Goal: Task Accomplishment & Management: Manage account settings

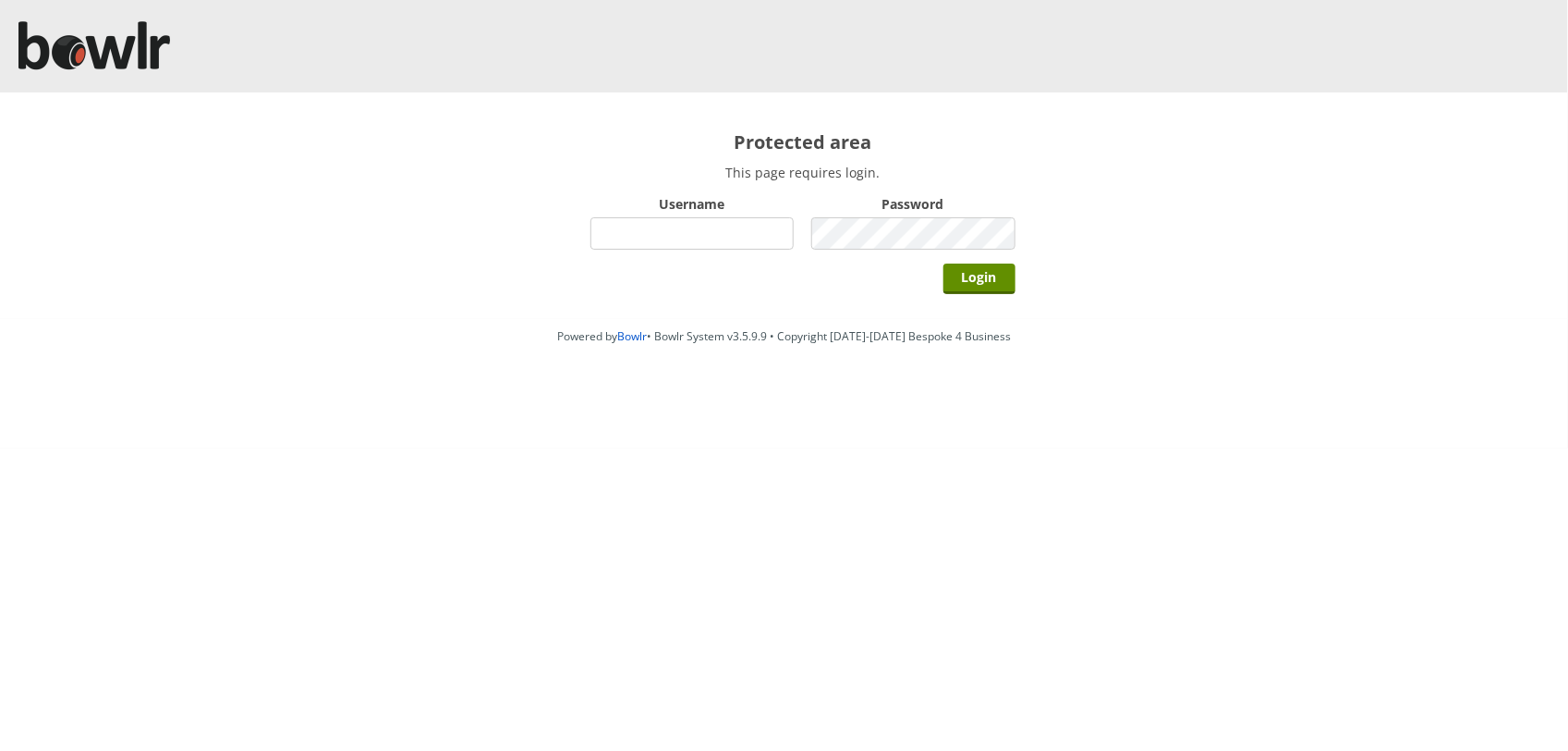
click at [670, 230] on input "Username" at bounding box center [693, 233] width 205 height 33
type input "BarRinkMonitor"
click at [944, 263] on input "Login" at bounding box center [979, 278] width 72 height 31
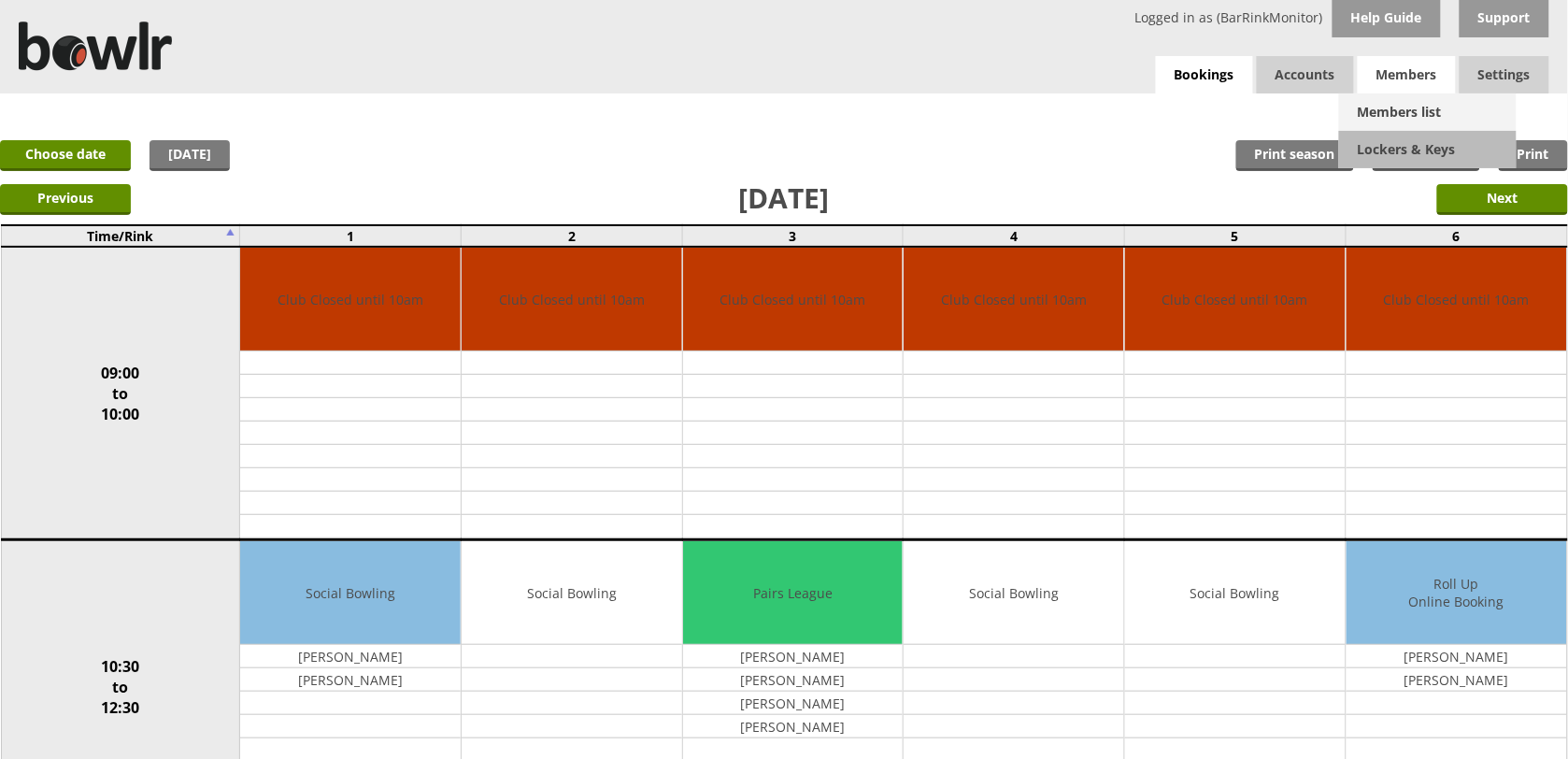
click at [1404, 123] on link "Members list" at bounding box center [1428, 112] width 178 height 38
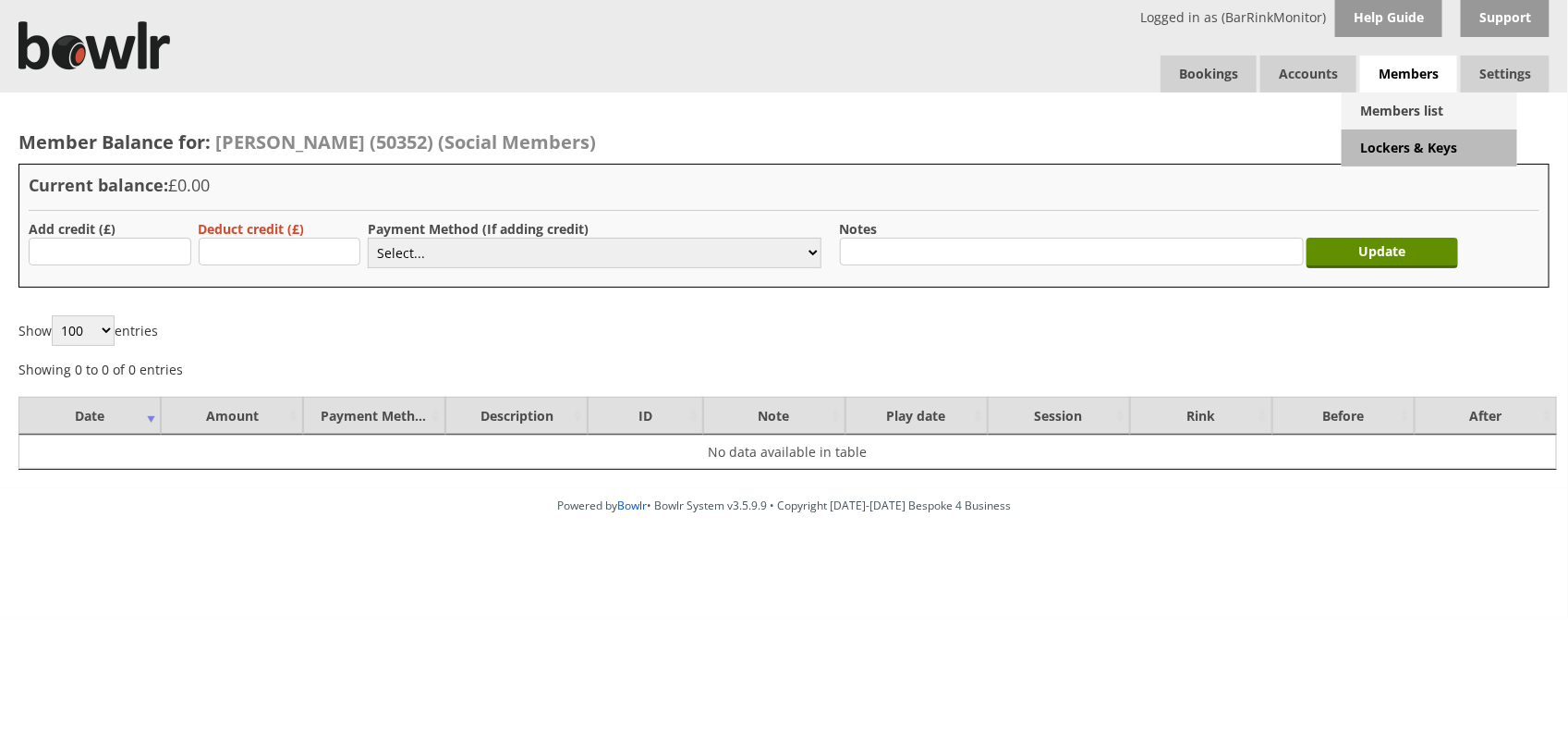
click at [1398, 103] on link "Members list" at bounding box center [1430, 111] width 176 height 37
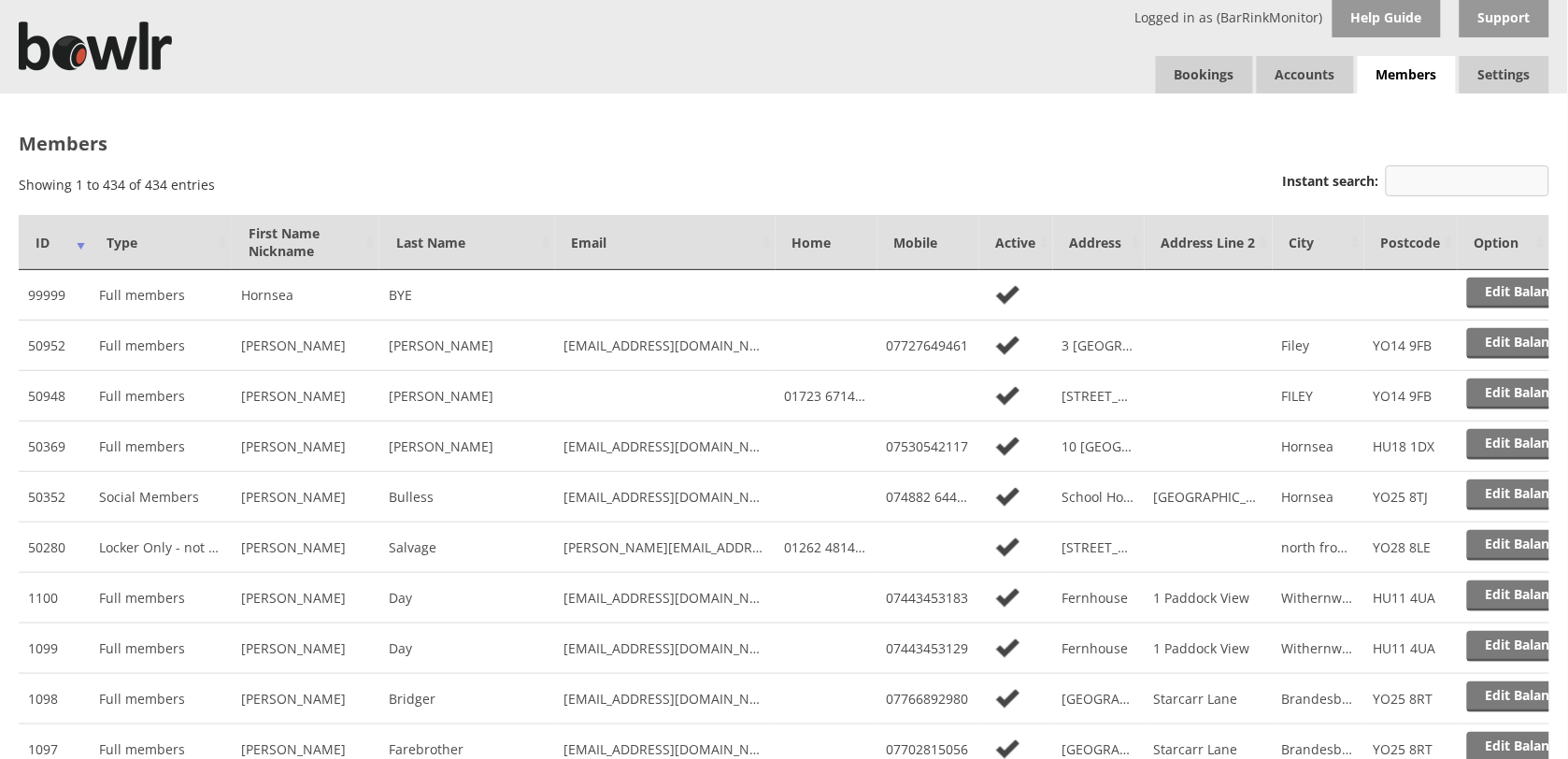
click at [1454, 180] on input "Instant search:" at bounding box center [1466, 181] width 163 height 31
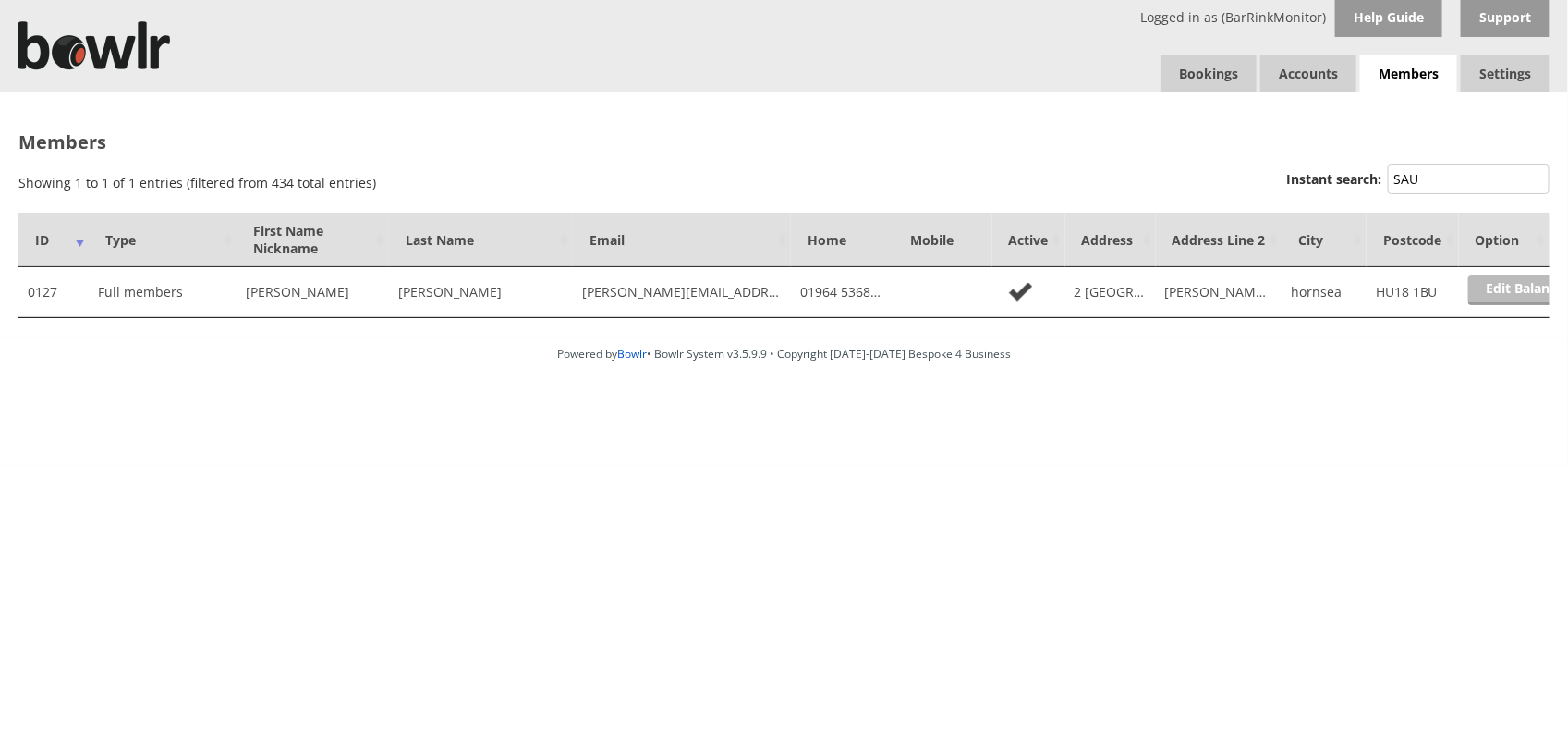
type input "SAU"
click at [1508, 288] on link "Edit Balance" at bounding box center [1526, 290] width 115 height 31
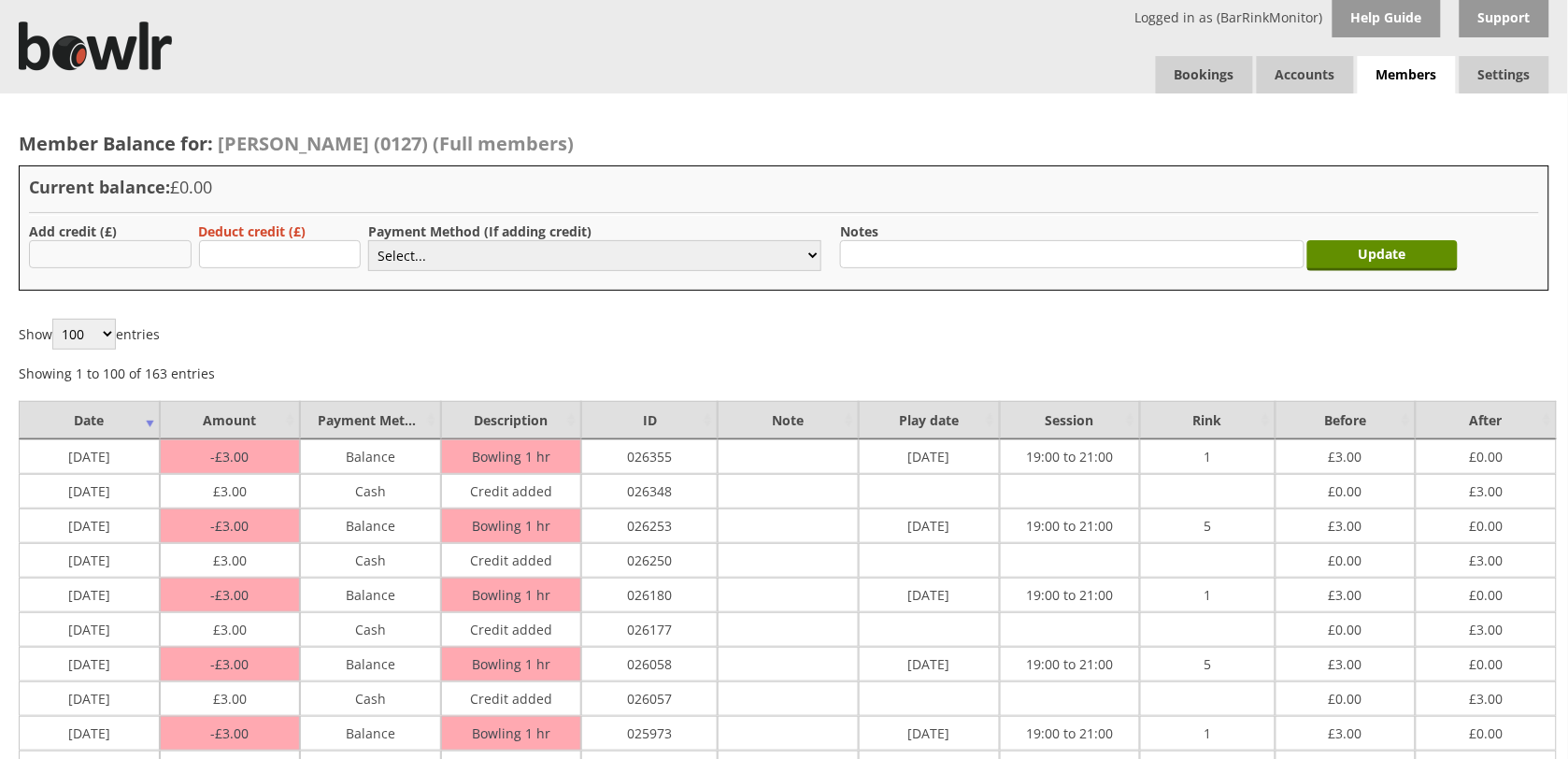
click at [151, 260] on input "text" at bounding box center [110, 253] width 162 height 28
type input "3"
click at [477, 245] on select "Select... Cash Card Cheque Bank Transfer Other Member Card Gift Voucher Balance" at bounding box center [595, 255] width 453 height 31
select select "1"
click at [368, 240] on select "Select... Cash Card Cheque Bank Transfer Other Member Card Gift Voucher Balance" at bounding box center [595, 255] width 453 height 31
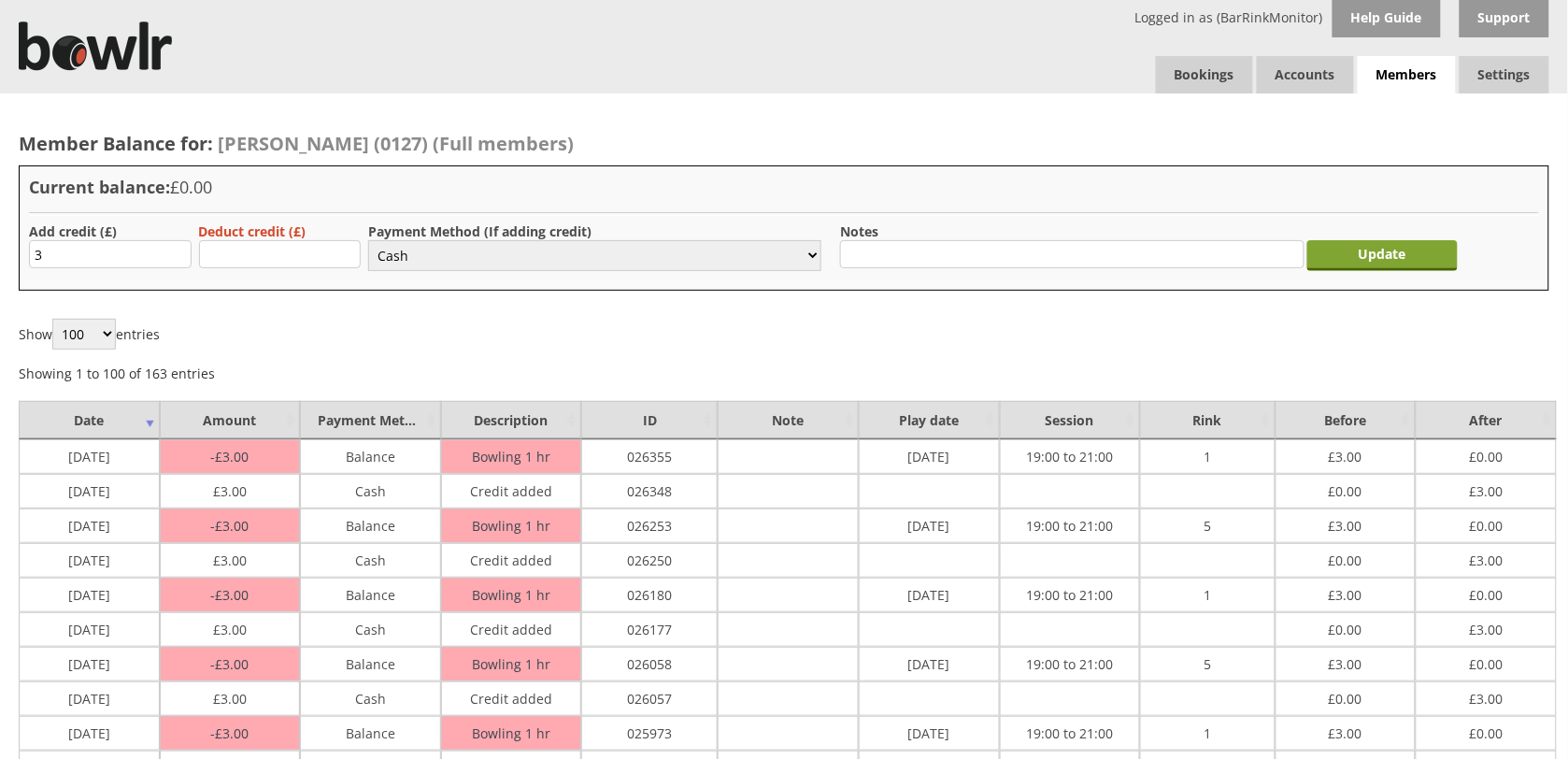
click at [1417, 254] on input "Update" at bounding box center [1382, 255] width 152 height 31
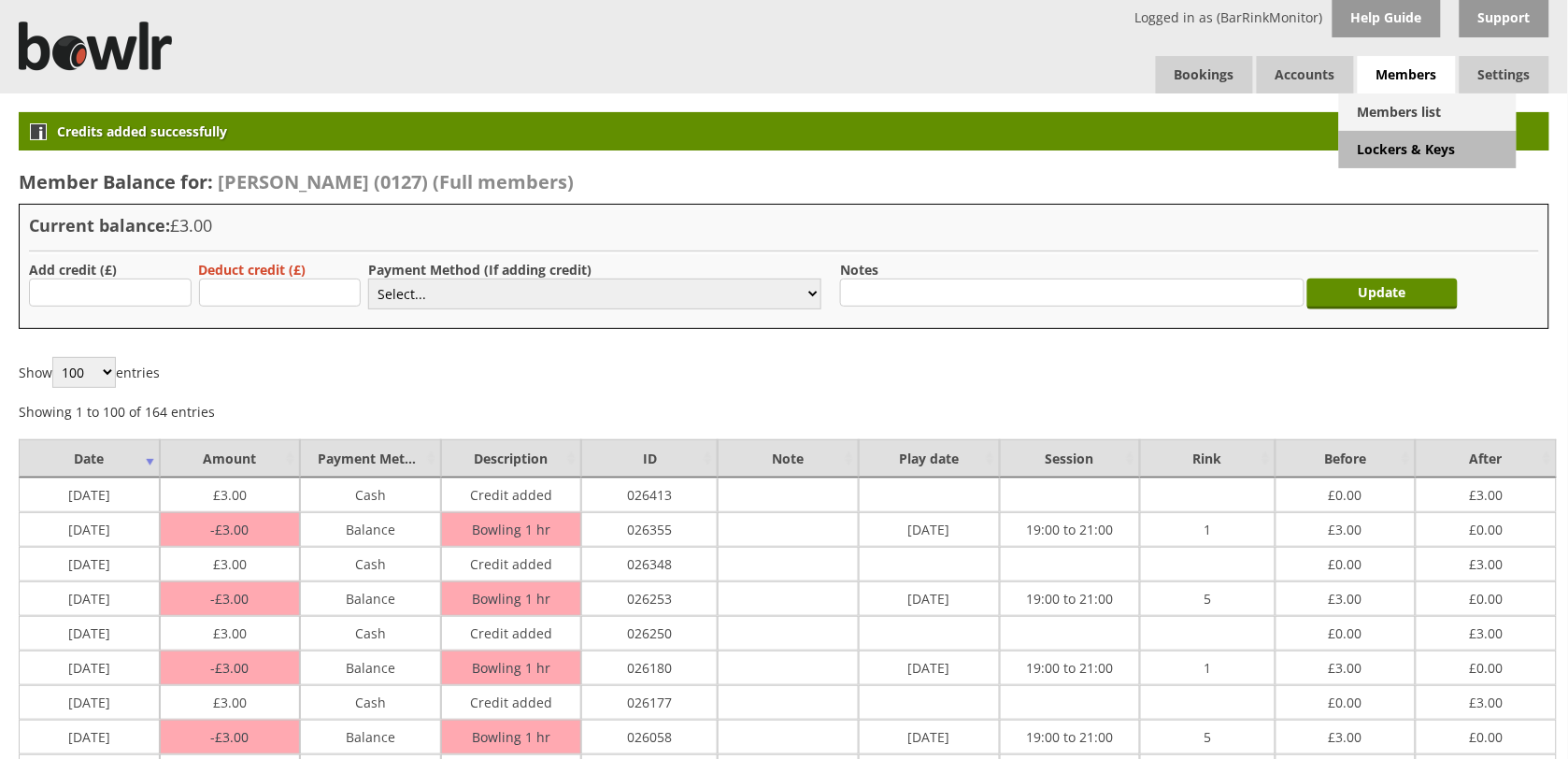
click at [1409, 114] on link "Members list" at bounding box center [1428, 112] width 178 height 38
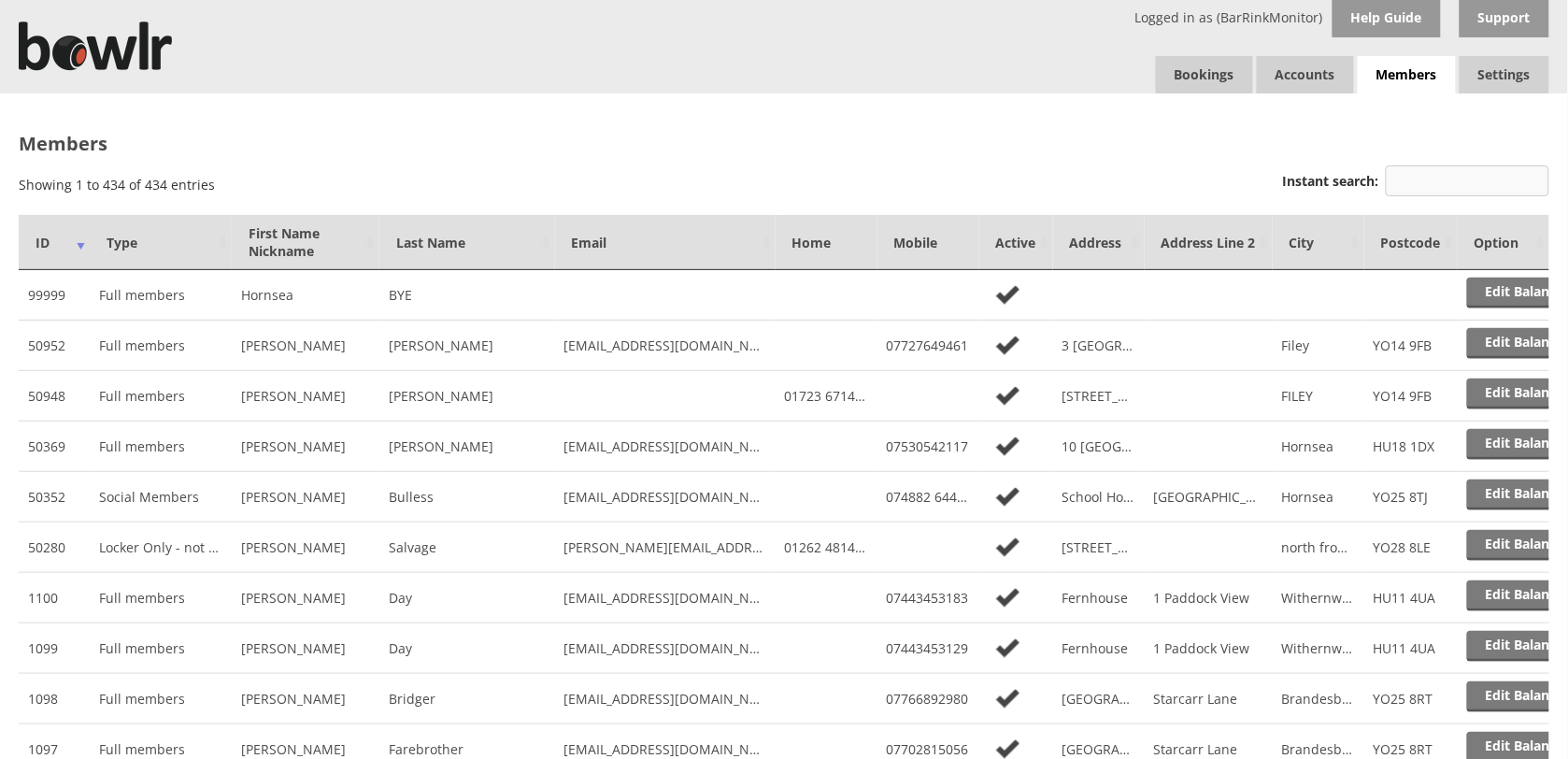
click at [1441, 176] on input "Instant search:" at bounding box center [1466, 181] width 163 height 31
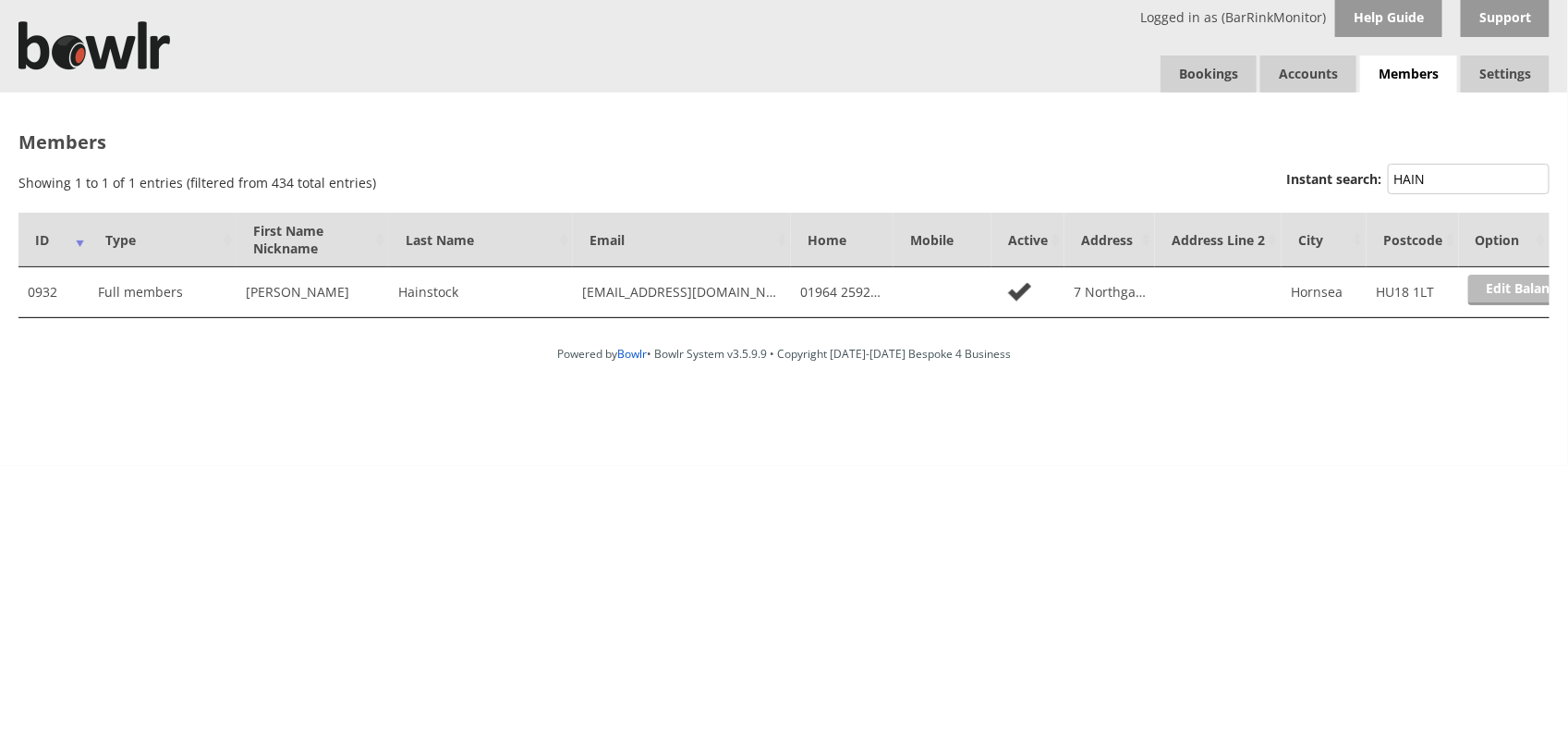
type input "HAIN"
click at [1508, 292] on link "Edit Balance" at bounding box center [1526, 290] width 115 height 31
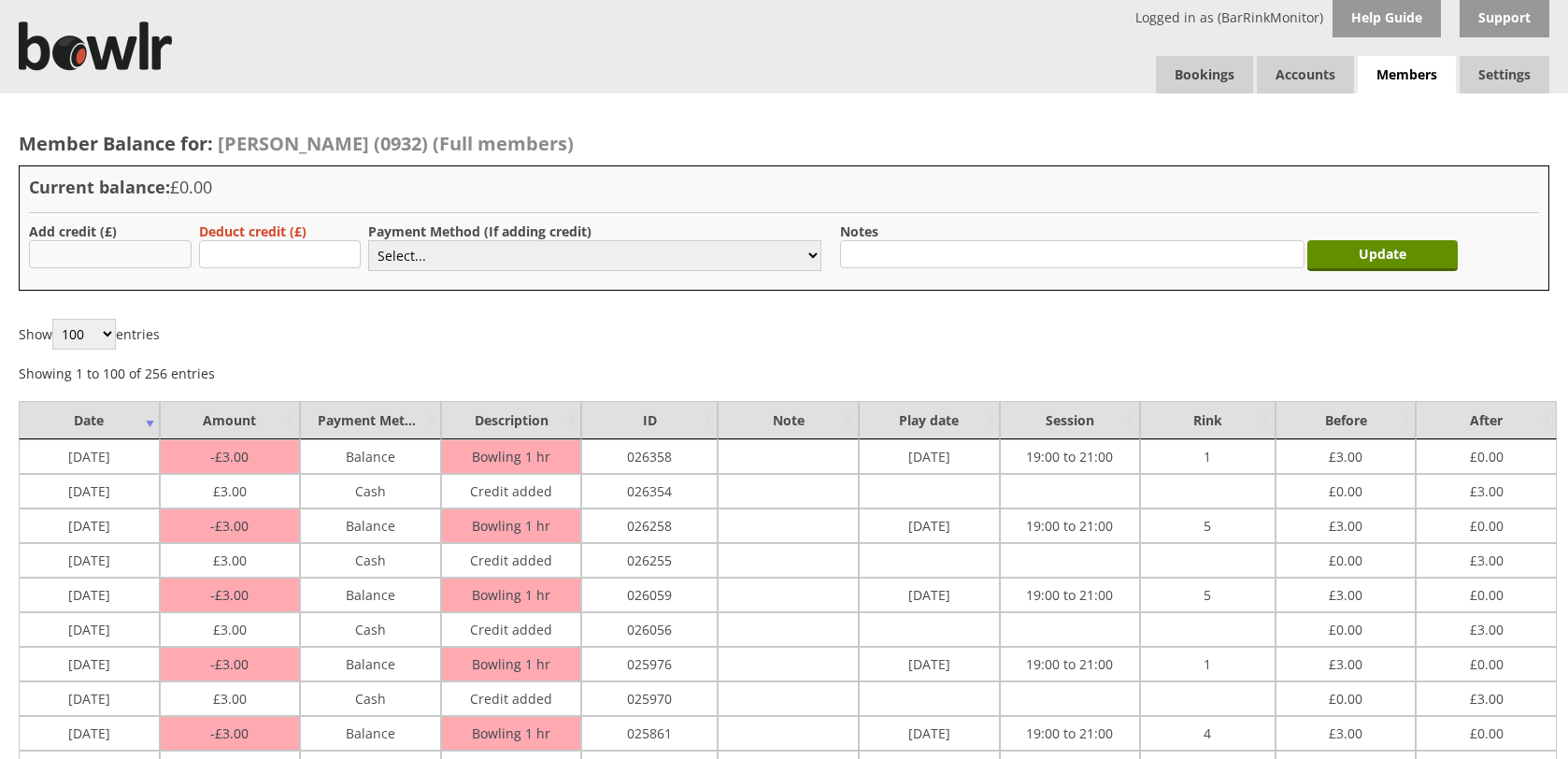
click at [137, 255] on input "text" at bounding box center [110, 253] width 162 height 28
type input "3"
click at [431, 253] on select "Select... Cash Card Cheque Bank Transfer Other Member Card Gift Voucher Balance" at bounding box center [595, 255] width 453 height 31
select select "1"
click at [368, 240] on select "Select... Cash Card Cheque Bank Transfer Other Member Card Gift Voucher Balance" at bounding box center [595, 255] width 453 height 31
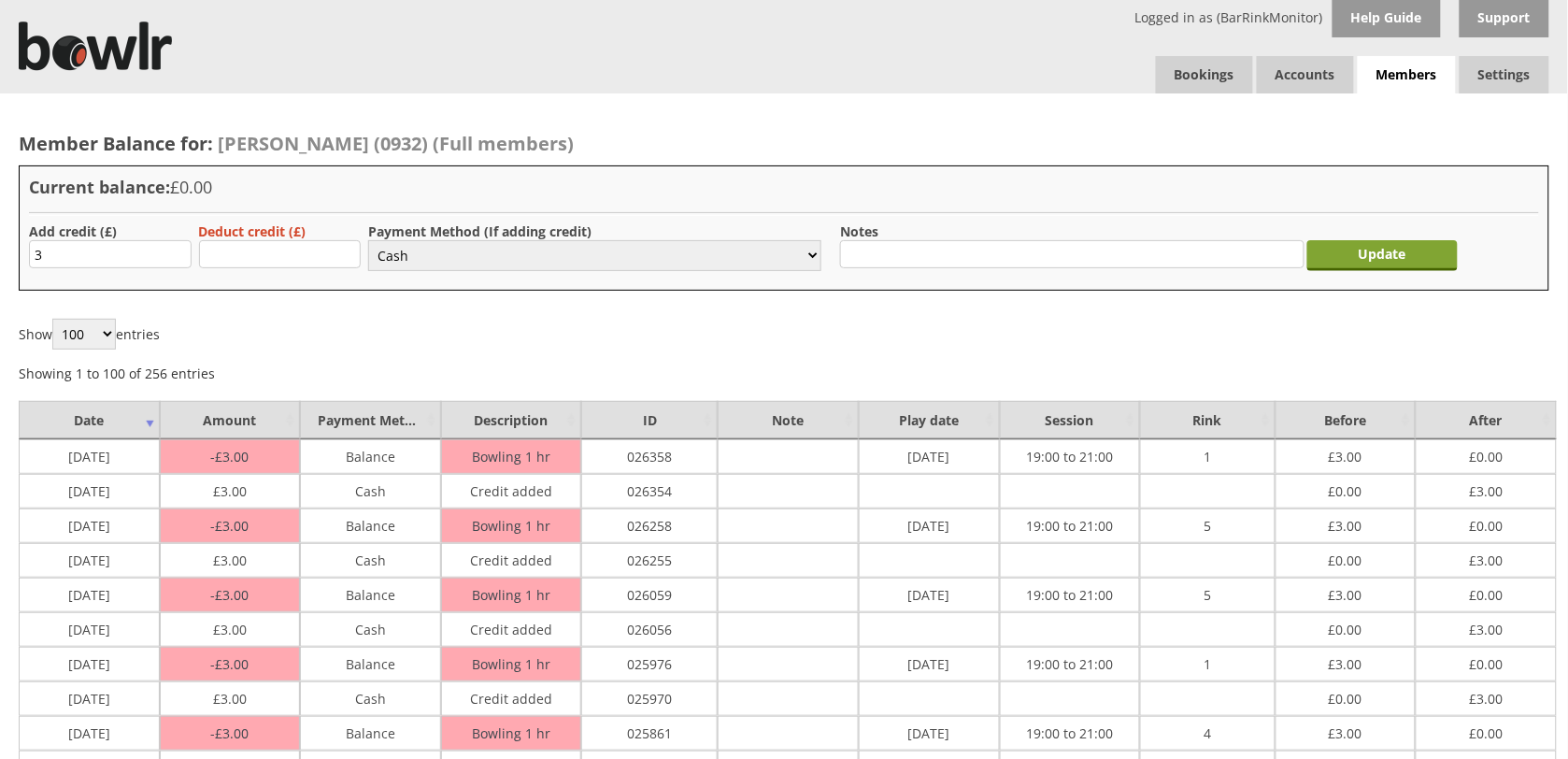
click at [1408, 248] on input "Update" at bounding box center [1382, 255] width 152 height 31
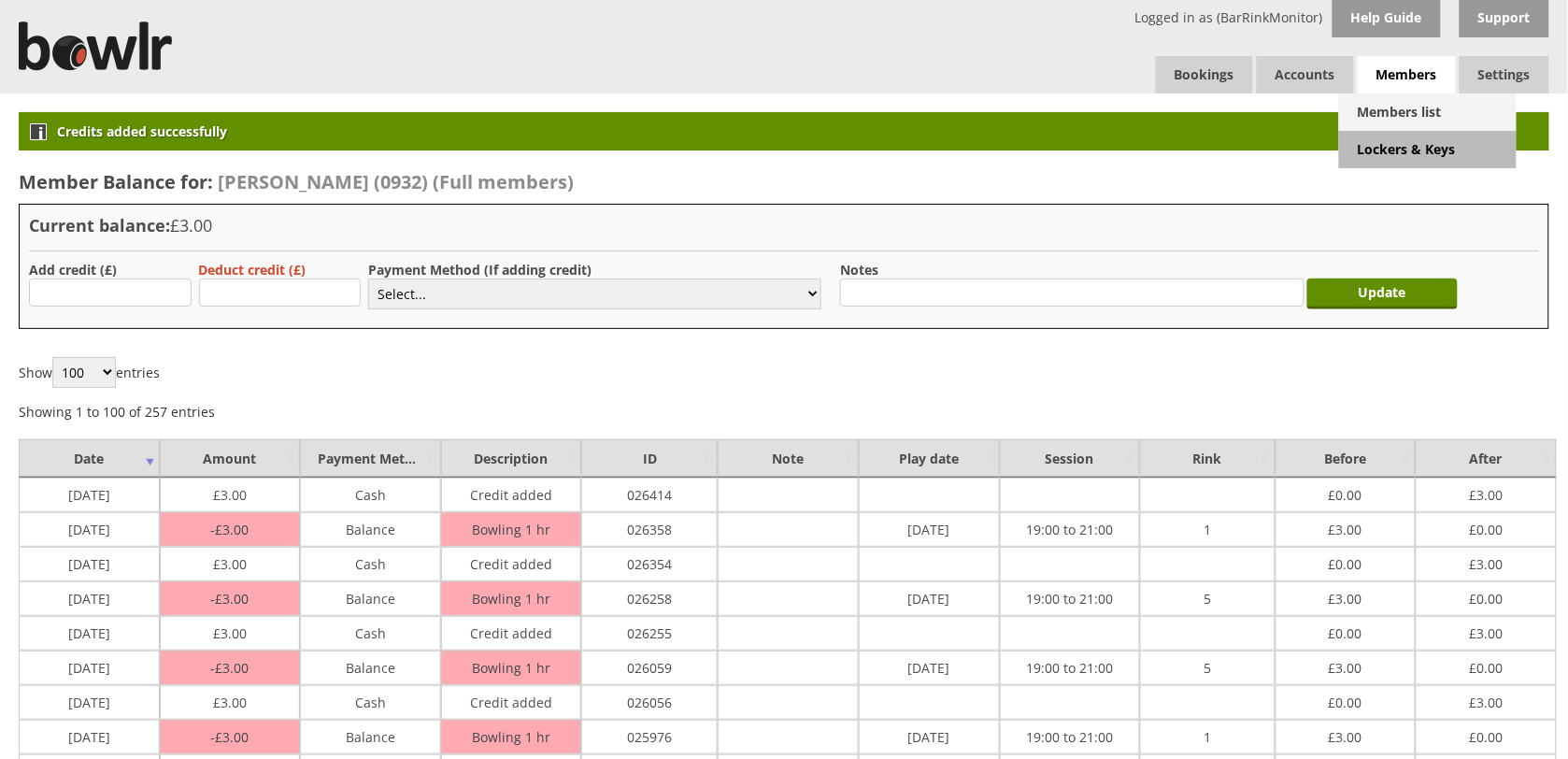
click at [1392, 118] on link "Members list" at bounding box center [1428, 112] width 178 height 38
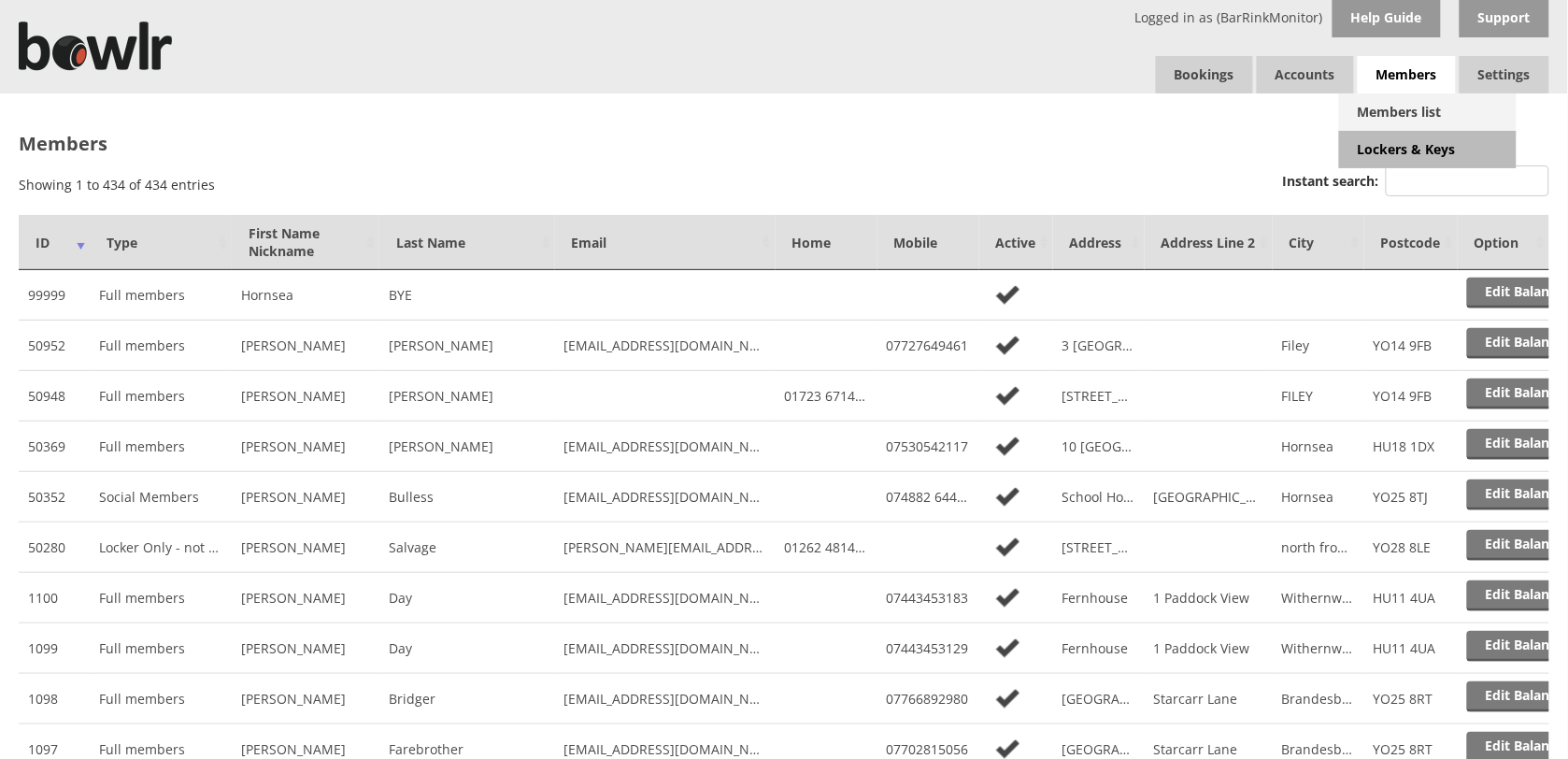
click at [1409, 105] on link "Members list" at bounding box center [1428, 112] width 178 height 38
click at [1446, 188] on input "Instant search:" at bounding box center [1466, 181] width 163 height 31
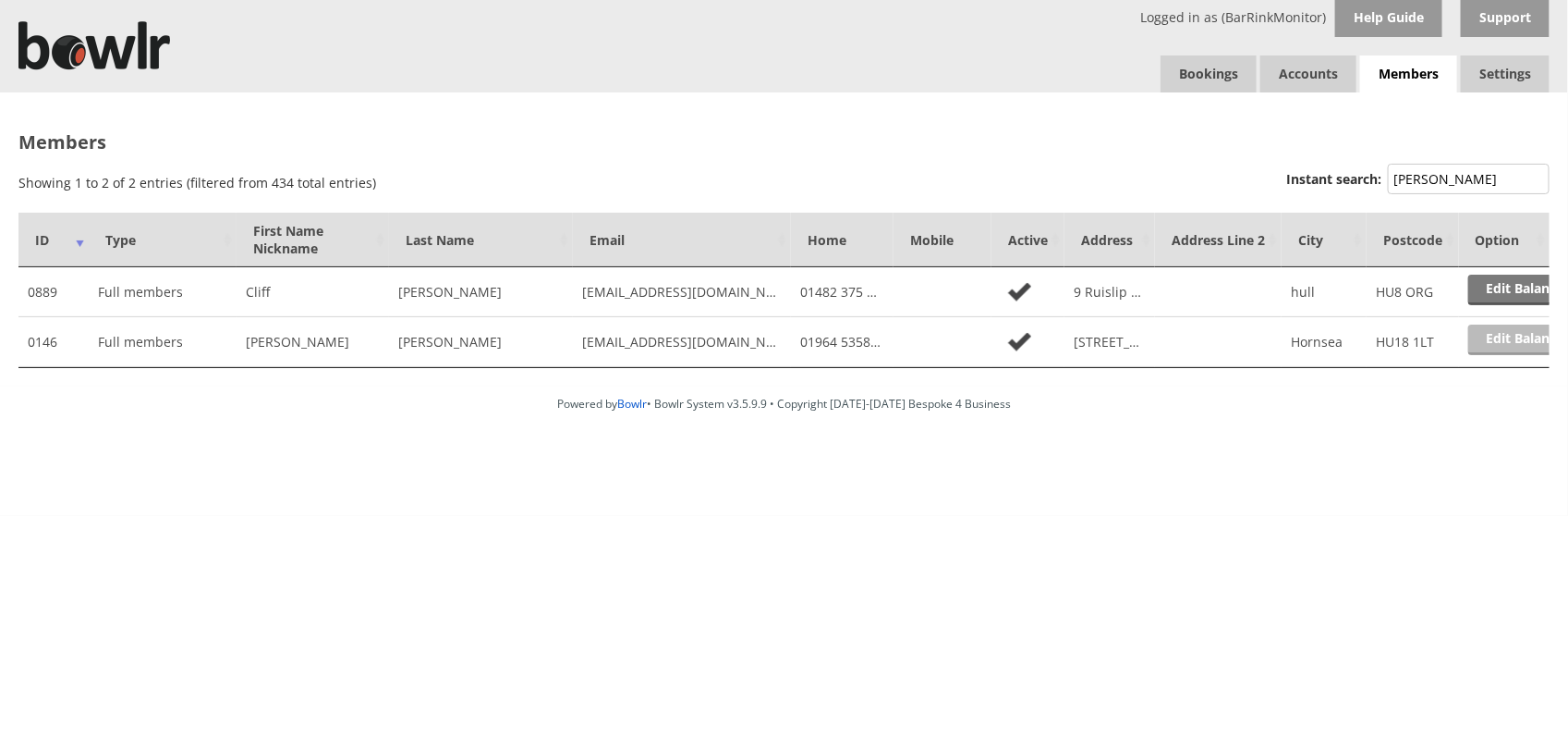
type input "HOLMES"
click at [1489, 345] on link "Edit Balance" at bounding box center [1526, 340] width 115 height 31
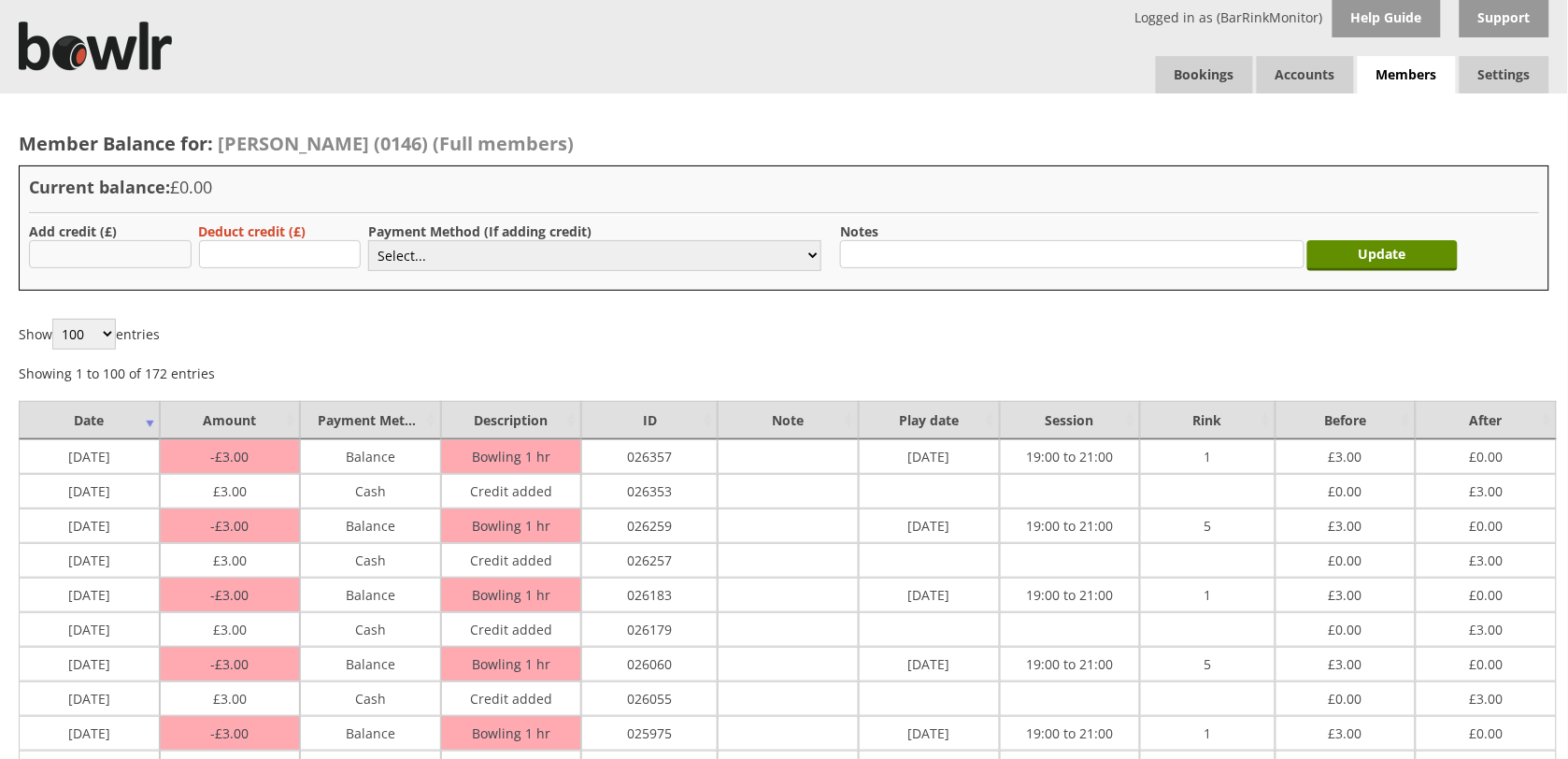
click at [109, 254] on input "text" at bounding box center [110, 253] width 162 height 28
type input "3"
click at [486, 258] on select "Select... Cash Card Cheque Bank Transfer Other Member Card Gift Voucher Balance" at bounding box center [595, 255] width 453 height 31
select select "1"
click at [368, 240] on select "Select... Cash Card Cheque Bank Transfer Other Member Card Gift Voucher Balance" at bounding box center [595, 255] width 453 height 31
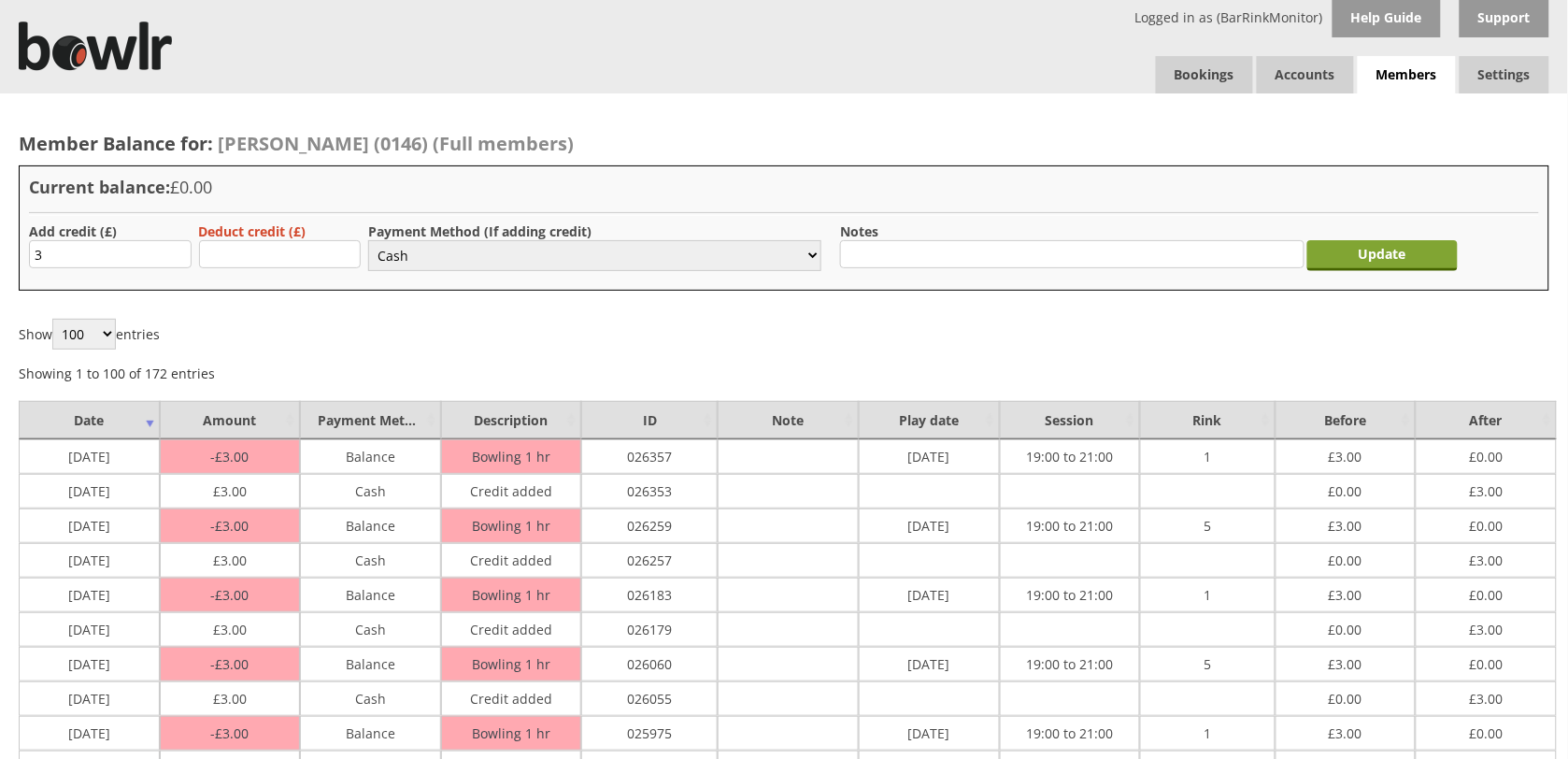
click at [1381, 255] on input "Update" at bounding box center [1382, 255] width 152 height 31
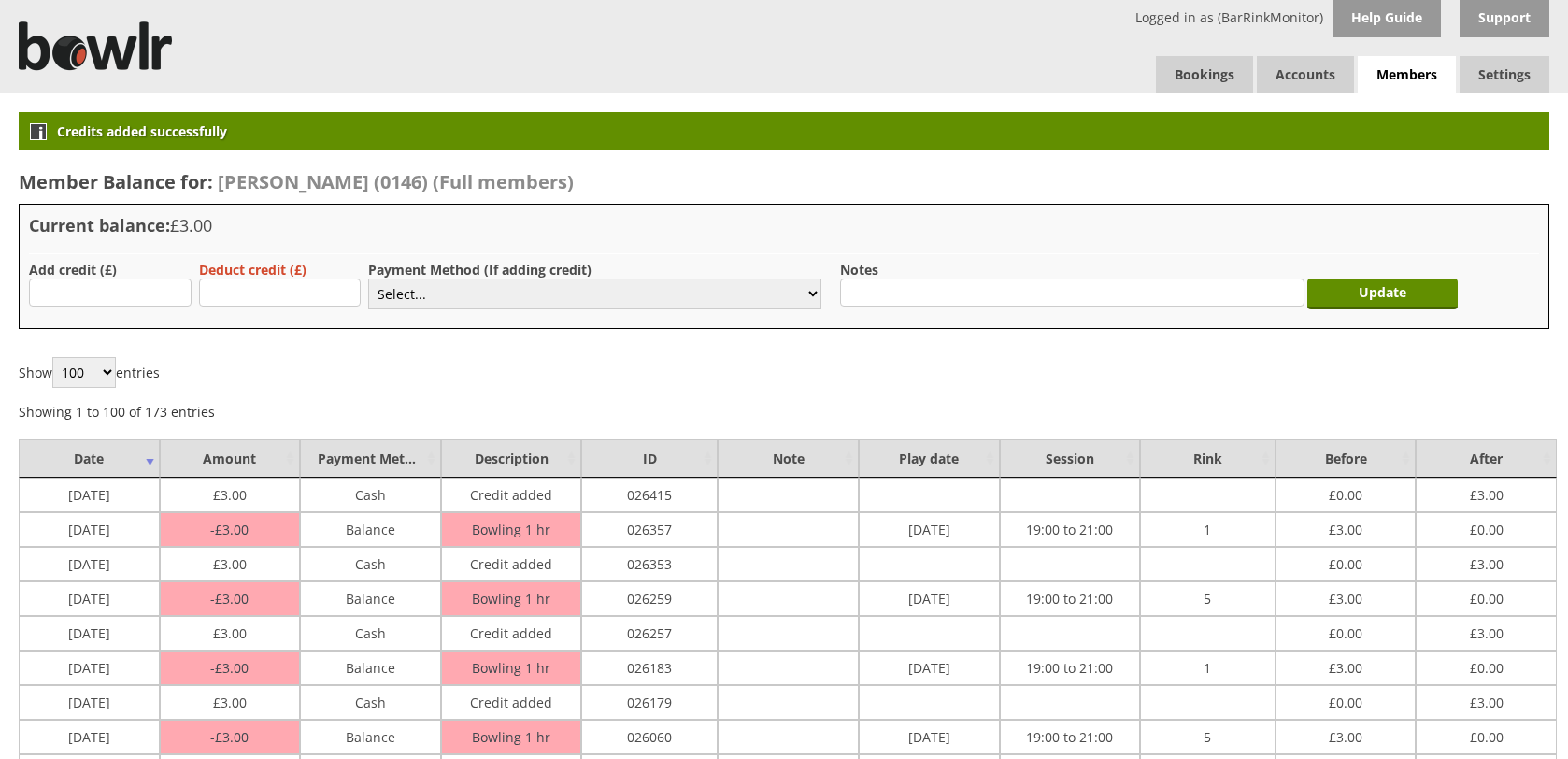
click at [0, 0] on link "Members list" at bounding box center [0, 0] width 0 height 0
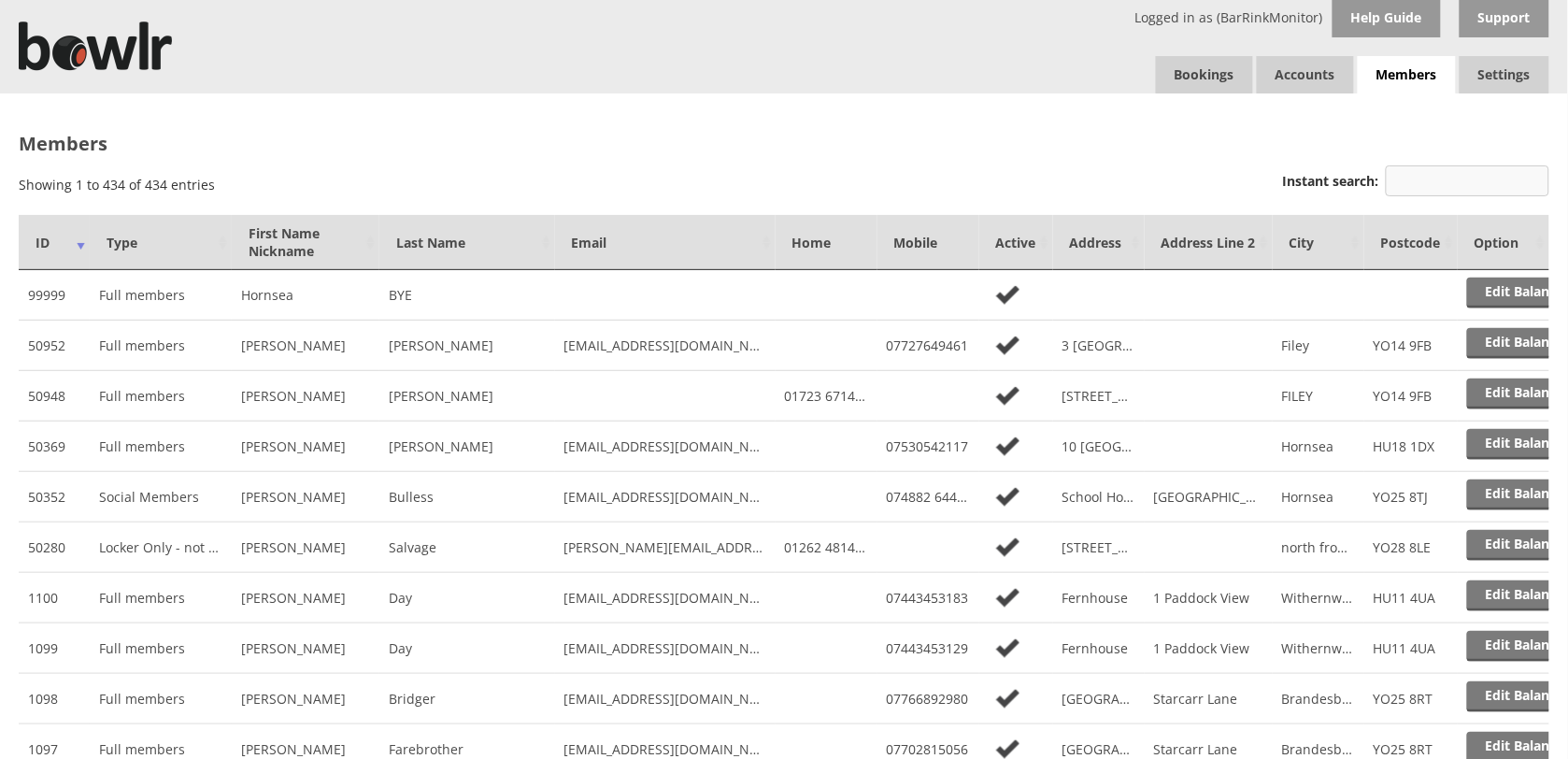
click at [1451, 179] on input "Instant search:" at bounding box center [1466, 181] width 163 height 31
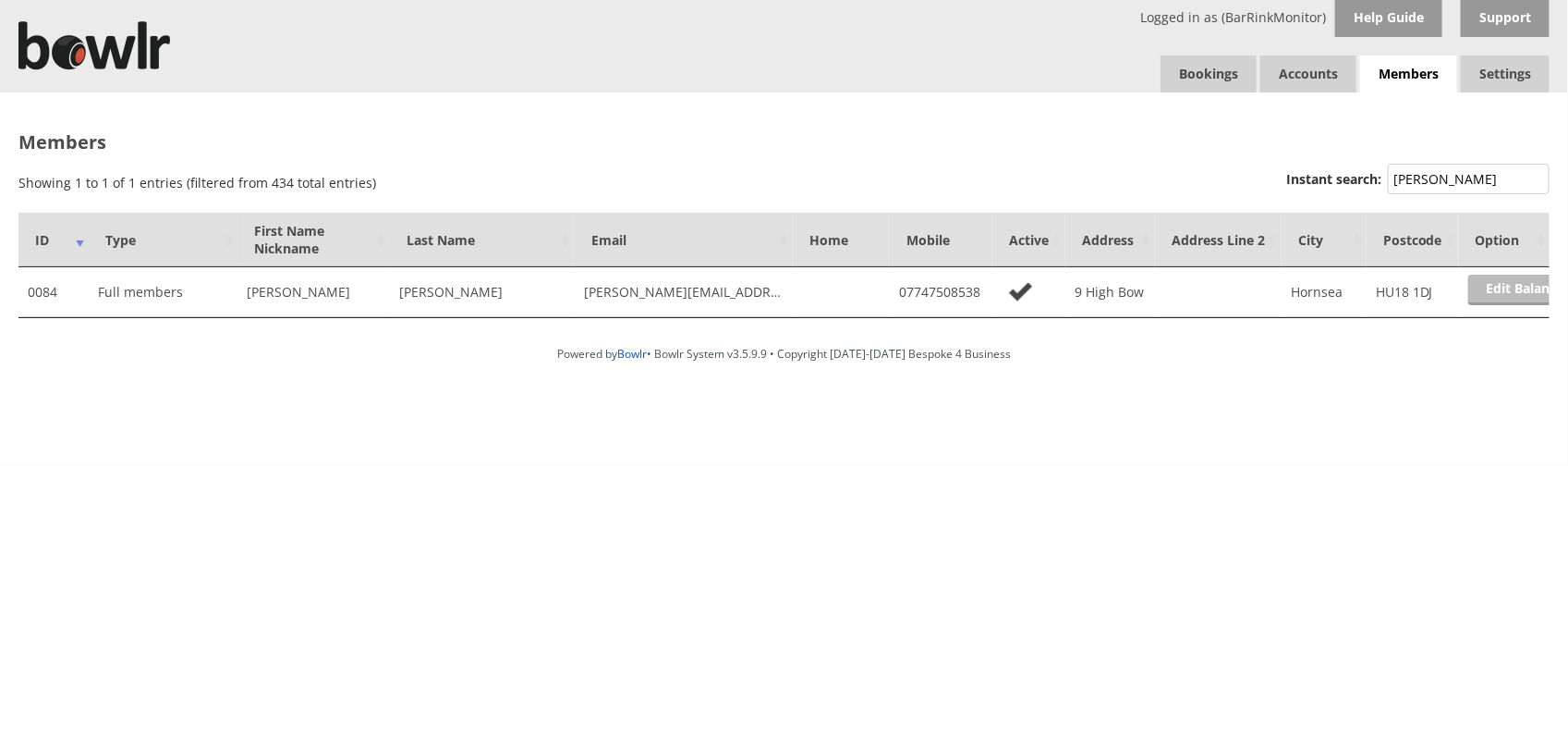
type input "[PERSON_NAME]"
click at [1518, 291] on link "Edit Balance" at bounding box center [1526, 290] width 115 height 31
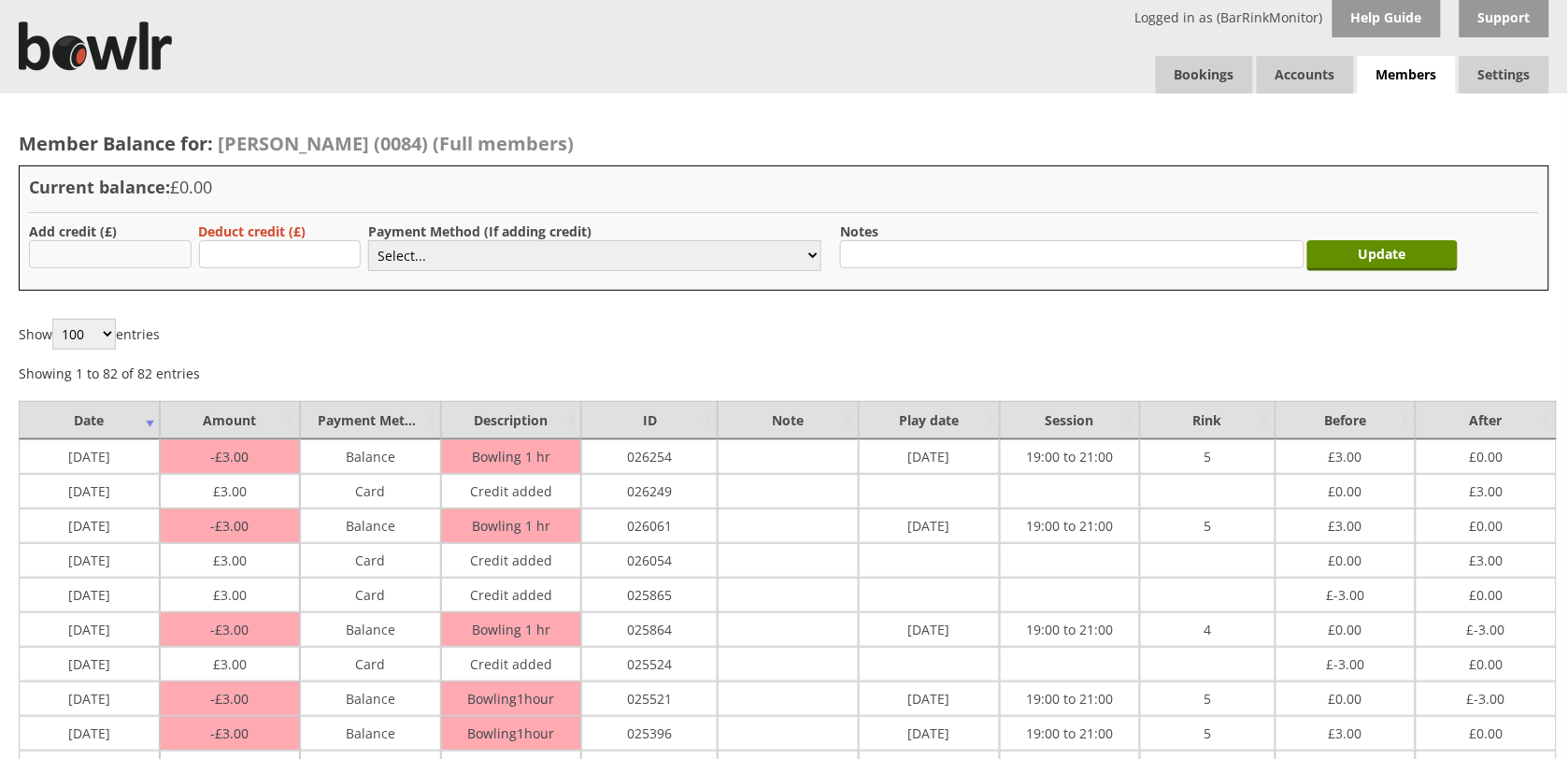
click at [120, 250] on input "text" at bounding box center [110, 253] width 162 height 28
type input "3"
click at [587, 248] on select "Select... Cash Card Cheque Bank Transfer Other Member Card Gift Voucher Balance" at bounding box center [595, 255] width 453 height 31
select select "2"
click at [368, 240] on select "Select... Cash Card Cheque Bank Transfer Other Member Card Gift Voucher Balance" at bounding box center [595, 255] width 453 height 31
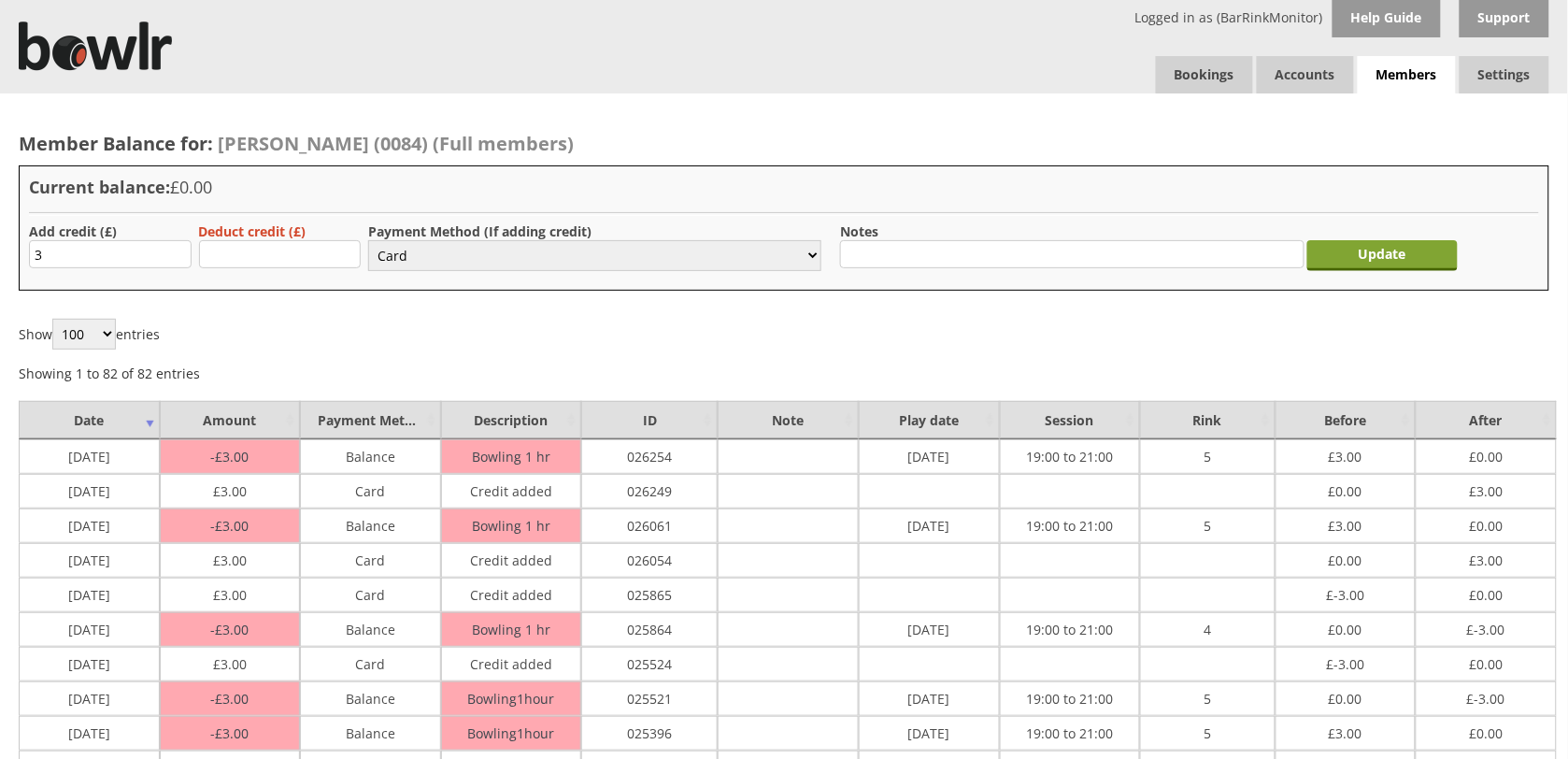
click at [1376, 246] on input "Update" at bounding box center [1382, 255] width 152 height 31
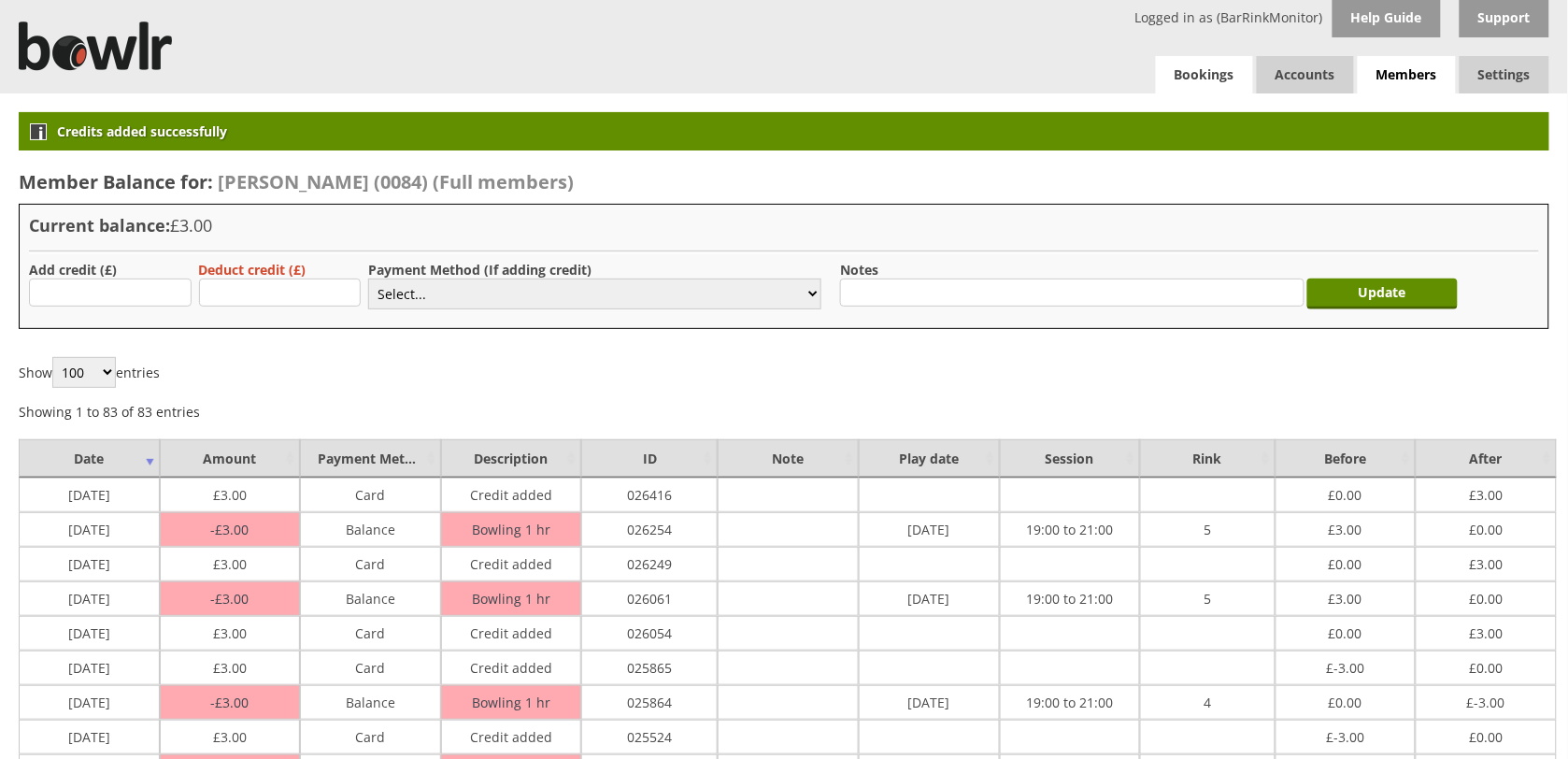
click at [1207, 71] on link "Bookings" at bounding box center [1205, 74] width 98 height 38
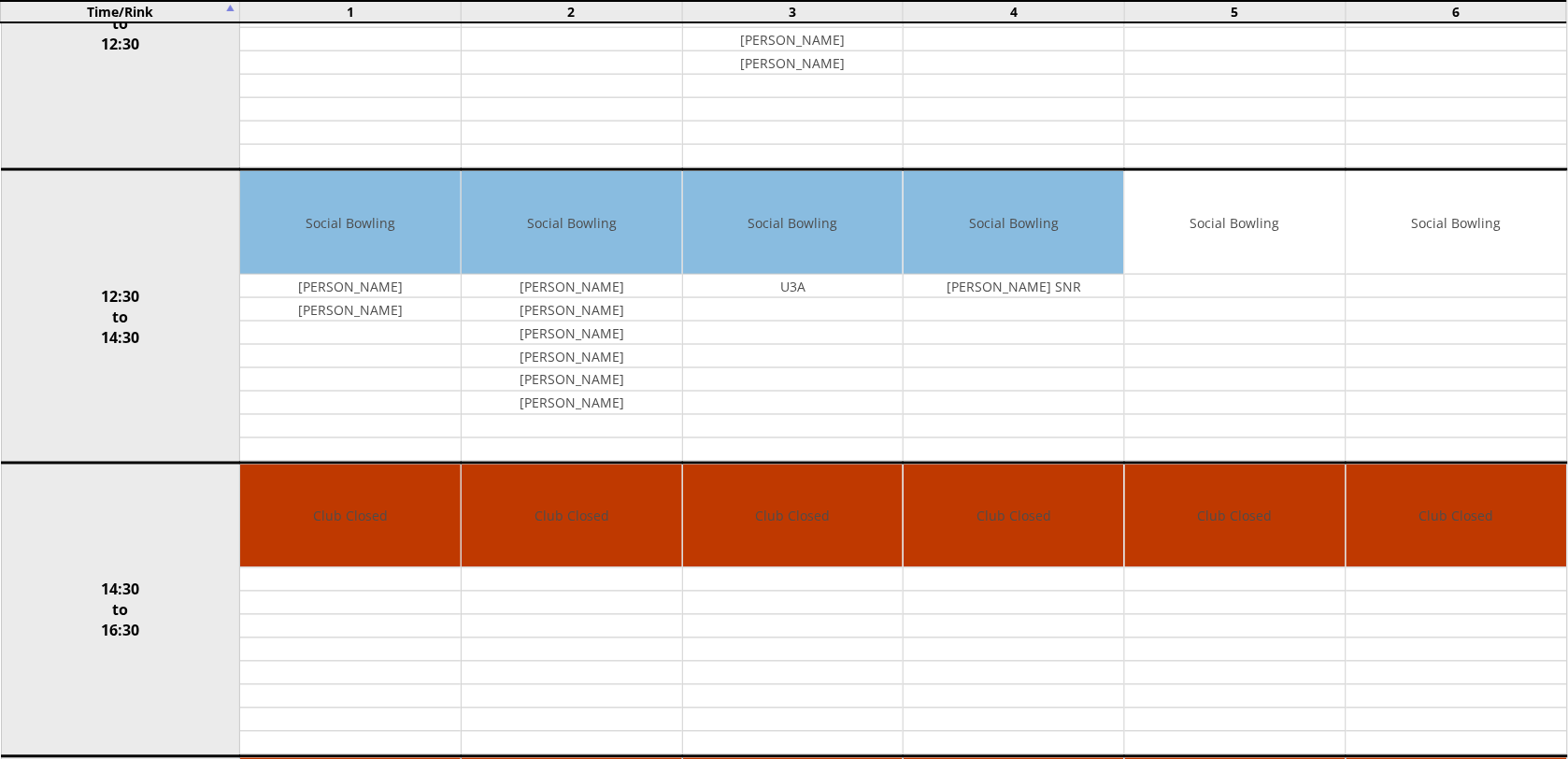
scroll to position [1328, 0]
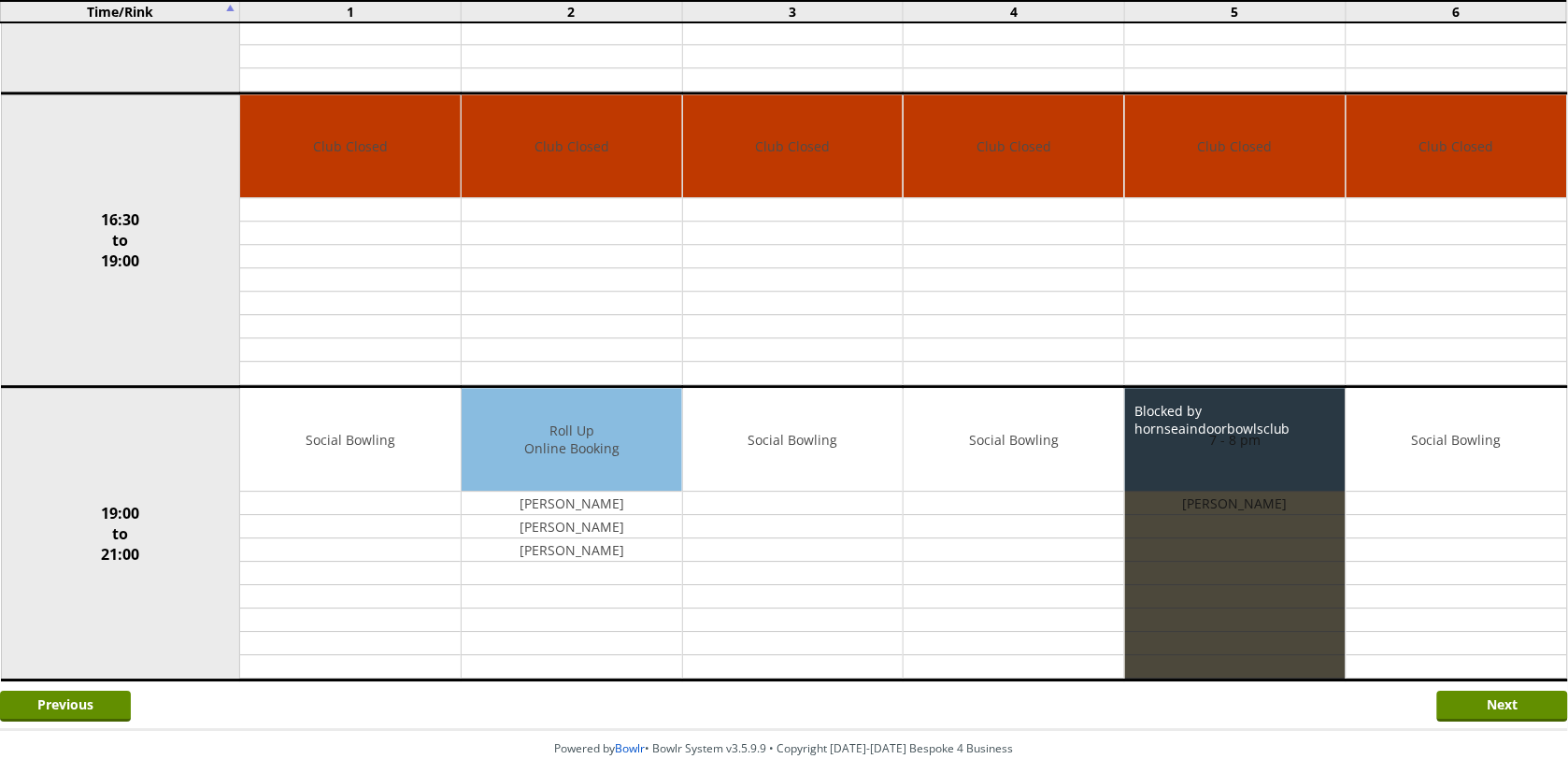
click at [1248, 647] on div "Blocked by hornseaindoorbowlsclub" at bounding box center [1235, 533] width 220 height 291
